Goal: Task Accomplishment & Management: Manage account settings

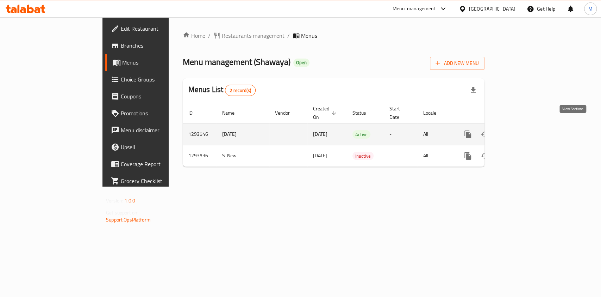
click at [527, 131] on link "enhanced table" at bounding box center [518, 134] width 17 height 17
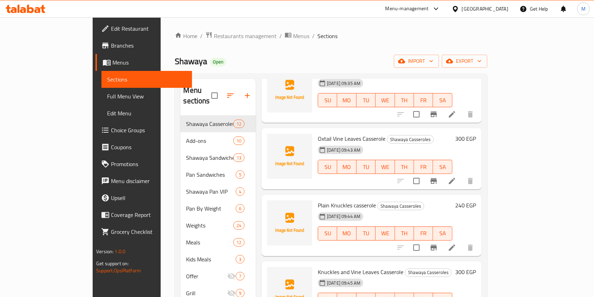
scroll to position [56, 0]
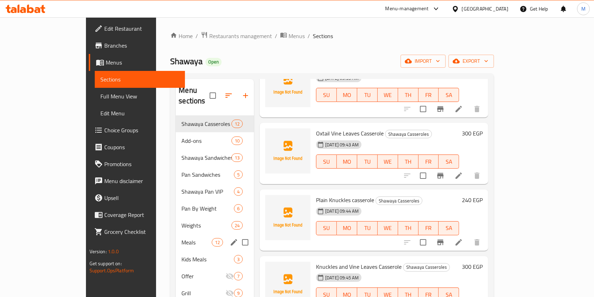
click at [176, 238] on div "Meals 12" at bounding box center [215, 242] width 78 height 17
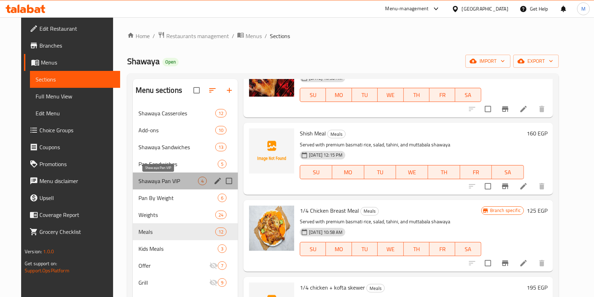
click at [182, 179] on span "Shawaya Pan VIP" at bounding box center [168, 181] width 60 height 8
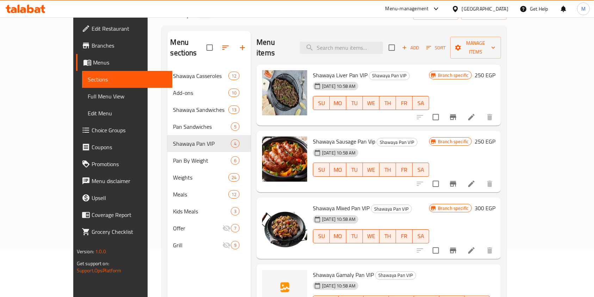
scroll to position [47, 0]
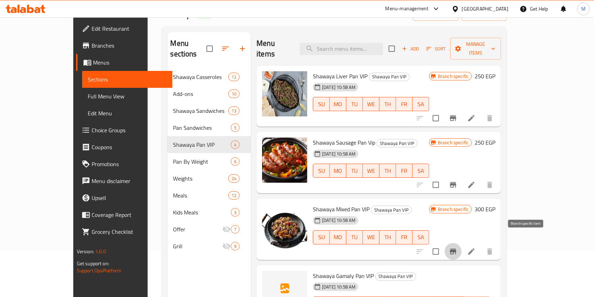
click at [462, 243] on button "Branch-specific-item" at bounding box center [453, 251] width 17 height 17
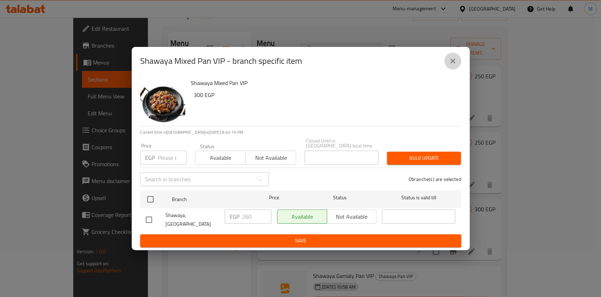
click at [456, 65] on icon "close" at bounding box center [453, 61] width 8 height 8
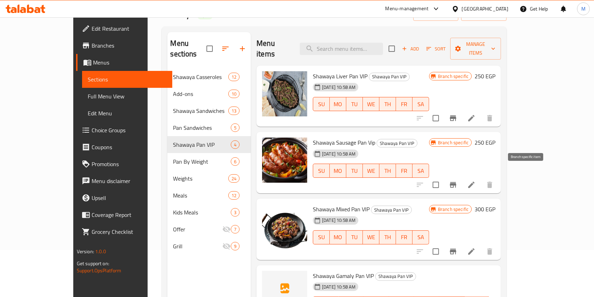
click at [456, 182] on icon "Branch-specific-item" at bounding box center [453, 185] width 6 height 6
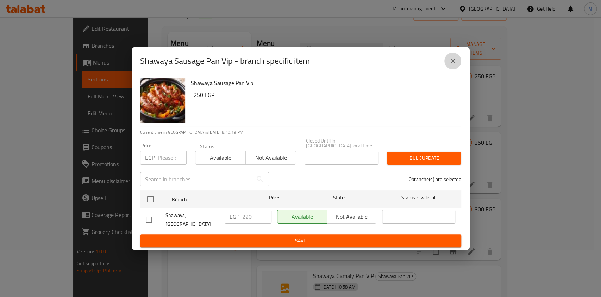
click at [456, 61] on icon "close" at bounding box center [453, 61] width 8 height 8
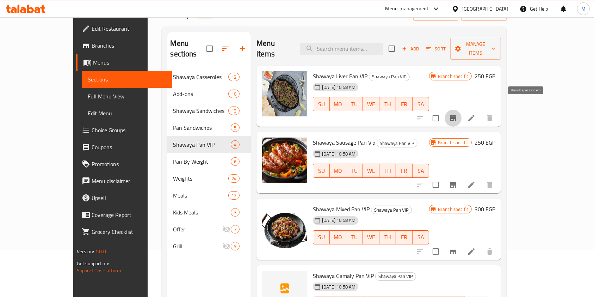
click at [456, 115] on icon "Branch-specific-item" at bounding box center [453, 118] width 6 height 6
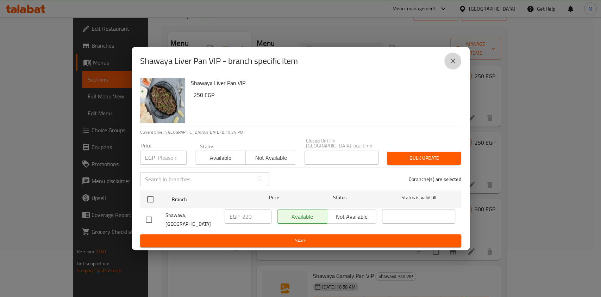
click at [453, 63] on icon "close" at bounding box center [453, 60] width 5 height 5
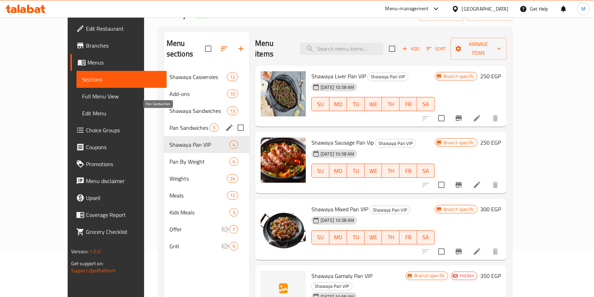
click at [169, 123] on span "Pan Sandwiches" at bounding box center [189, 127] width 40 height 8
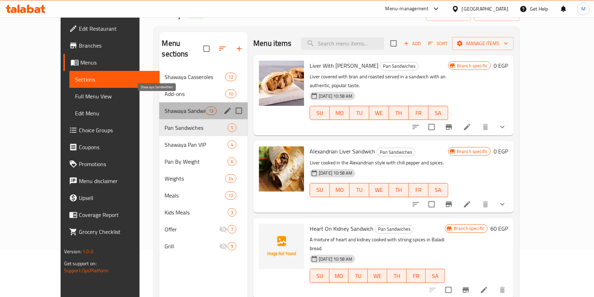
click at [165, 106] on span "Shawaya Sandwiches" at bounding box center [185, 110] width 41 height 8
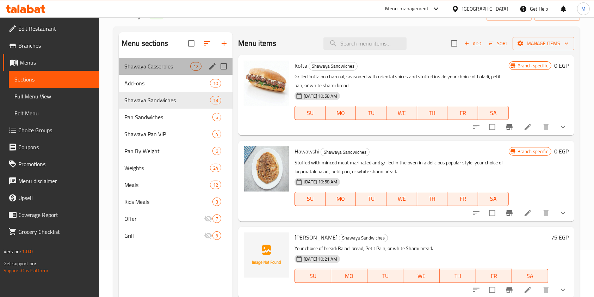
click at [163, 71] on div "Shawaya Casseroles 12" at bounding box center [176, 66] width 114 height 17
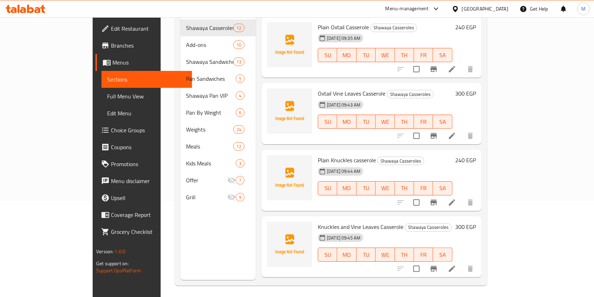
scroll to position [99, 0]
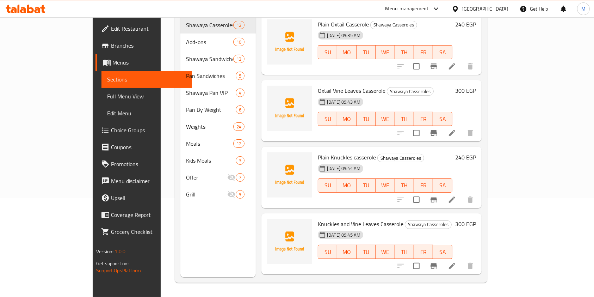
drag, startPoint x: 575, startPoint y: 76, endPoint x: 575, endPoint y: 89, distance: 13.7
click at [487, 89] on div "Menu sections Shawaya Casseroles 12 Add-ons 10 Shawaya Sandwiches 13 Pan Sandwi…" at bounding box center [331, 129] width 312 height 308
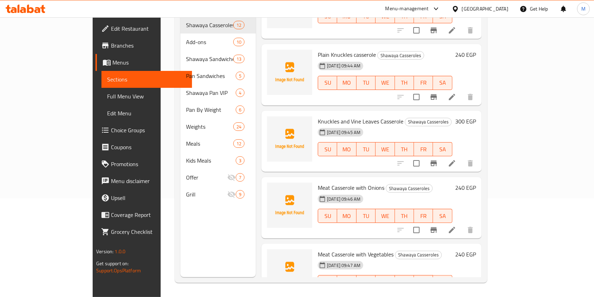
scroll to position [110, 0]
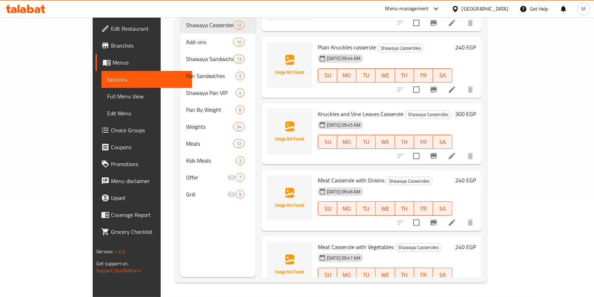
drag, startPoint x: 576, startPoint y: 121, endPoint x: 578, endPoint y: 142, distance: 21.6
click at [487, 142] on div "Menu sections Shawaya Casseroles 12 Add-ons 10 Shawaya Sandwiches 13 Pan Sandwi…" at bounding box center [331, 129] width 312 height 308
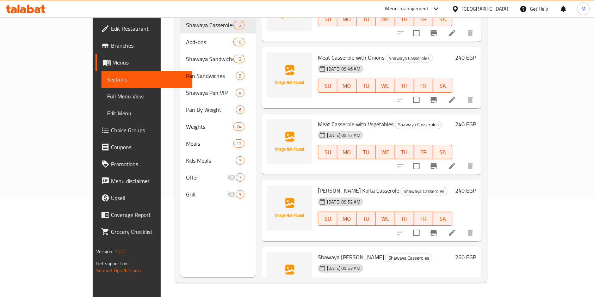
scroll to position [242, 0]
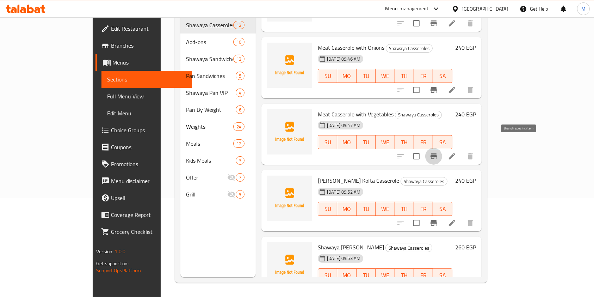
click at [437, 153] on icon "Branch-specific-item" at bounding box center [434, 156] width 6 height 6
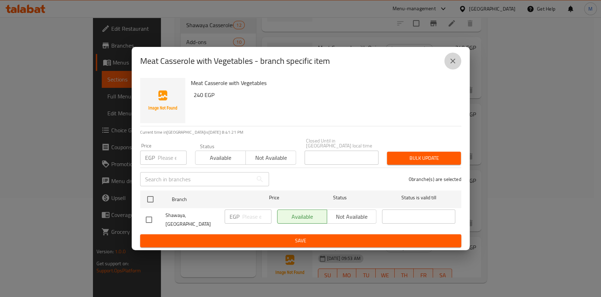
click at [451, 65] on icon "close" at bounding box center [453, 61] width 8 height 8
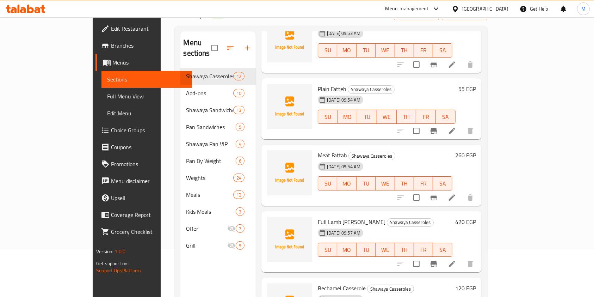
scroll to position [30, 0]
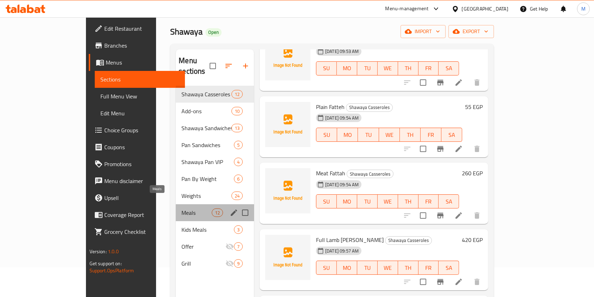
click at [181, 208] on span "Meals" at bounding box center [196, 212] width 30 height 8
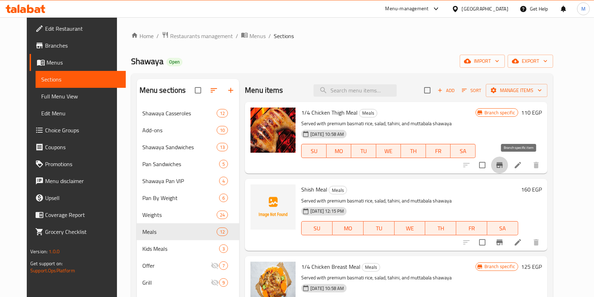
click at [503, 165] on icon "Branch-specific-item" at bounding box center [499, 165] width 6 height 6
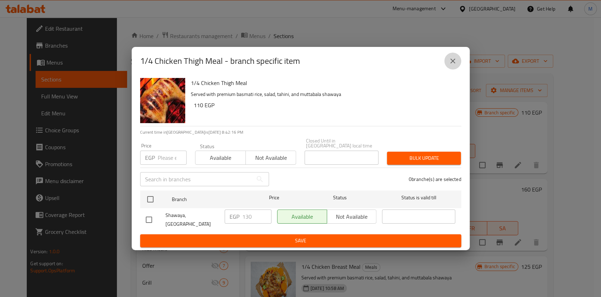
click at [451, 61] on icon "close" at bounding box center [453, 61] width 8 height 8
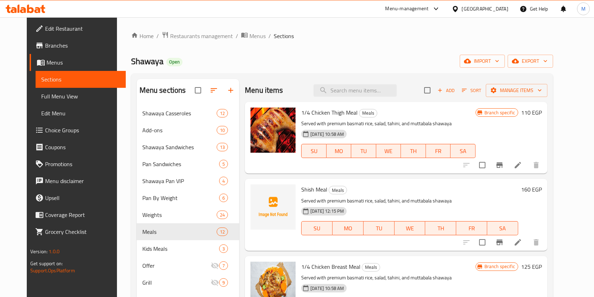
click at [486, 164] on div at bounding box center [501, 164] width 87 height 17
click at [522, 161] on icon at bounding box center [518, 165] width 8 height 8
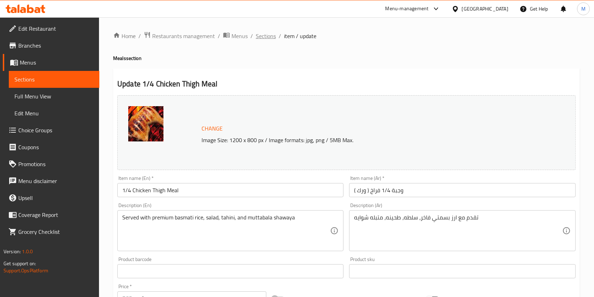
click at [269, 37] on span "Sections" at bounding box center [266, 36] width 20 height 8
